Goal: Register for event/course

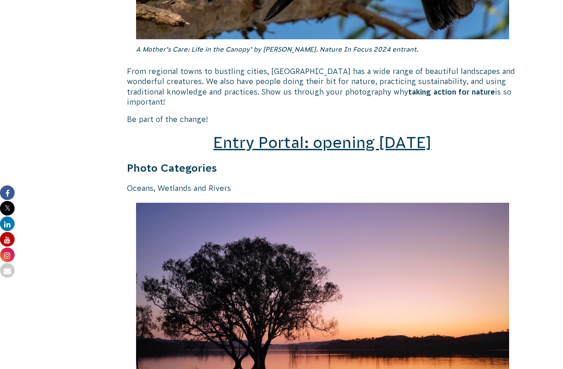
scroll to position [1274, 0]
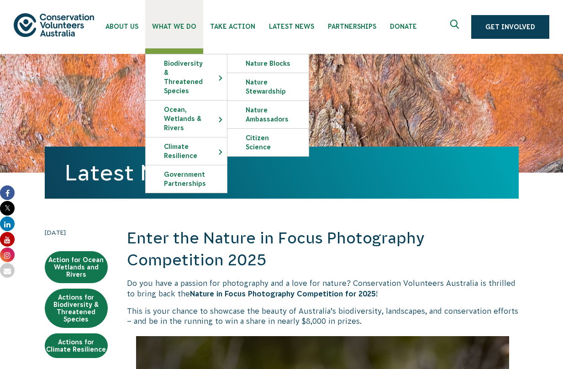
click at [170, 25] on span "What We Do" at bounding box center [174, 26] width 44 height 7
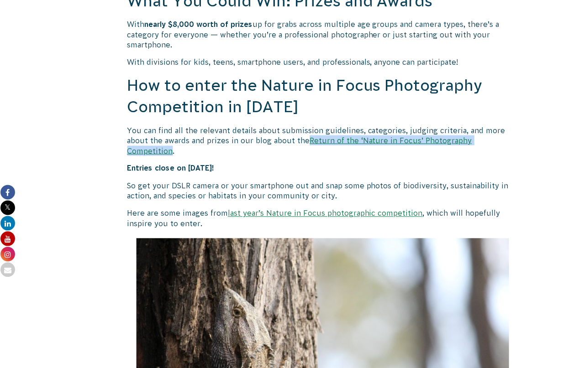
scroll to position [765, 0]
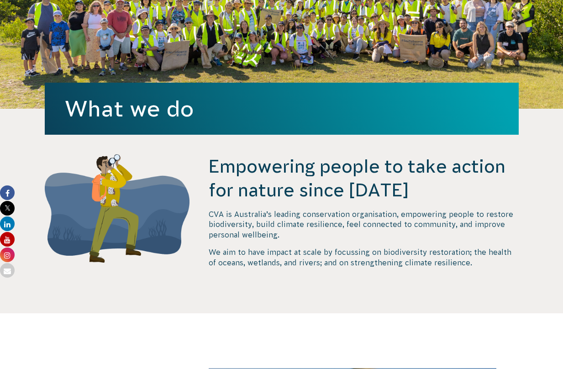
scroll to position [169, 0]
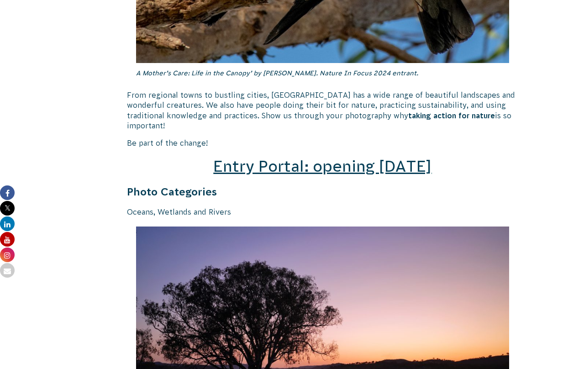
scroll to position [1255, 0]
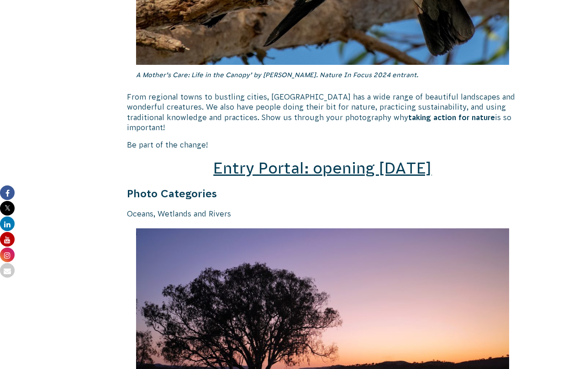
click at [333, 159] on span "Entry Portal: opening [DATE]" at bounding box center [322, 167] width 218 height 17
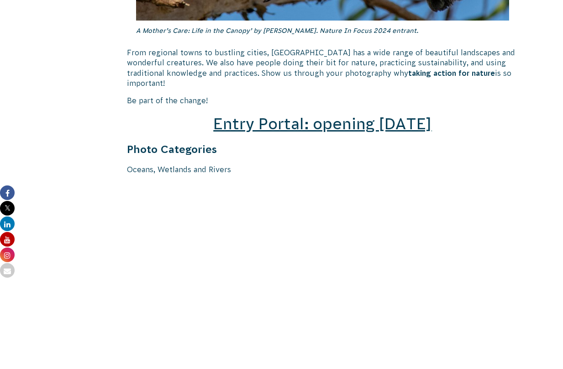
scroll to position [1314, 0]
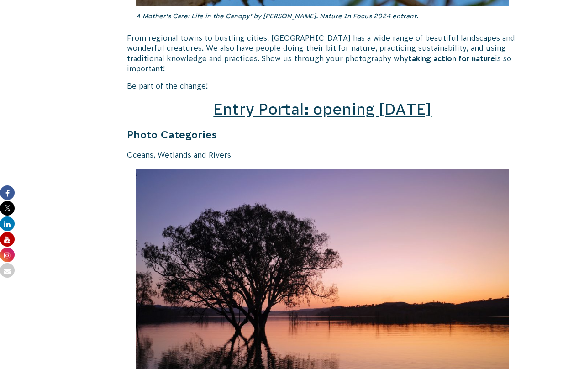
click at [373, 100] on span "Entry Portal: opening [DATE]" at bounding box center [322, 108] width 218 height 17
